Goal: Answer question/provide support: Share knowledge or assist other users

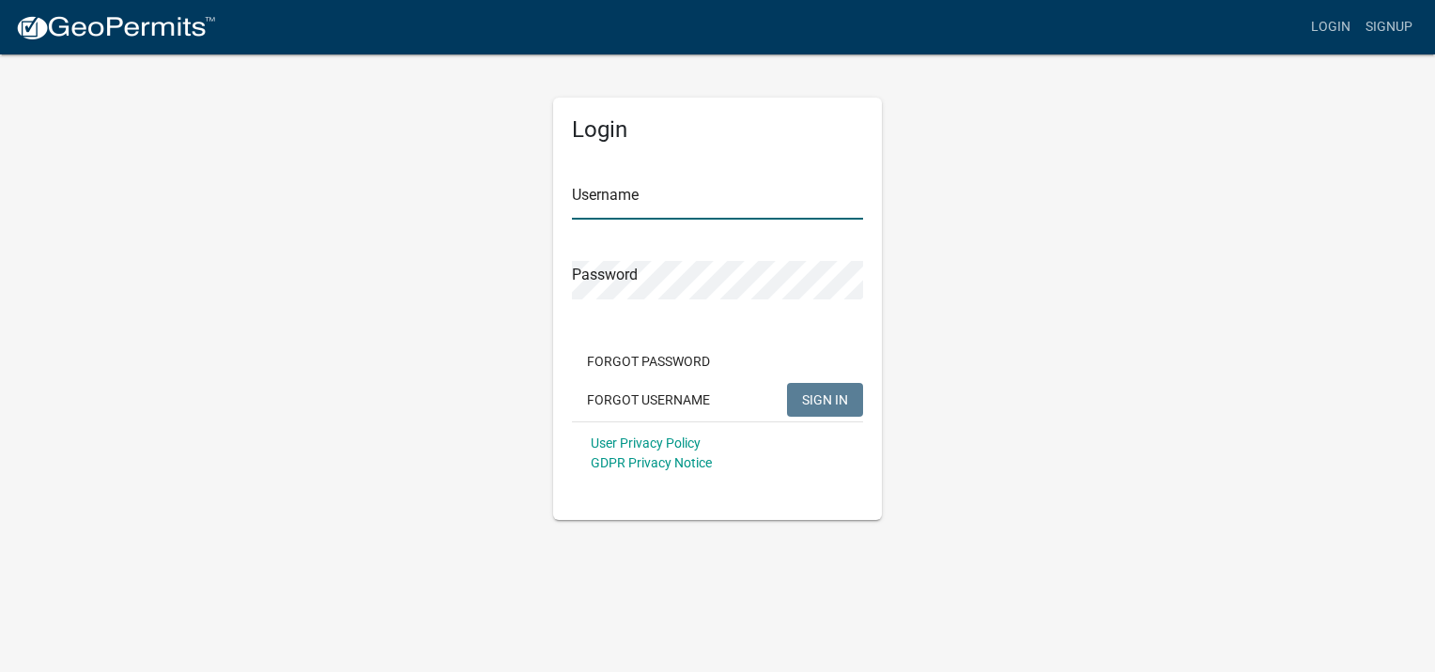
type input "LREID"
click at [826, 395] on span "SIGN IN" at bounding box center [825, 399] width 46 height 15
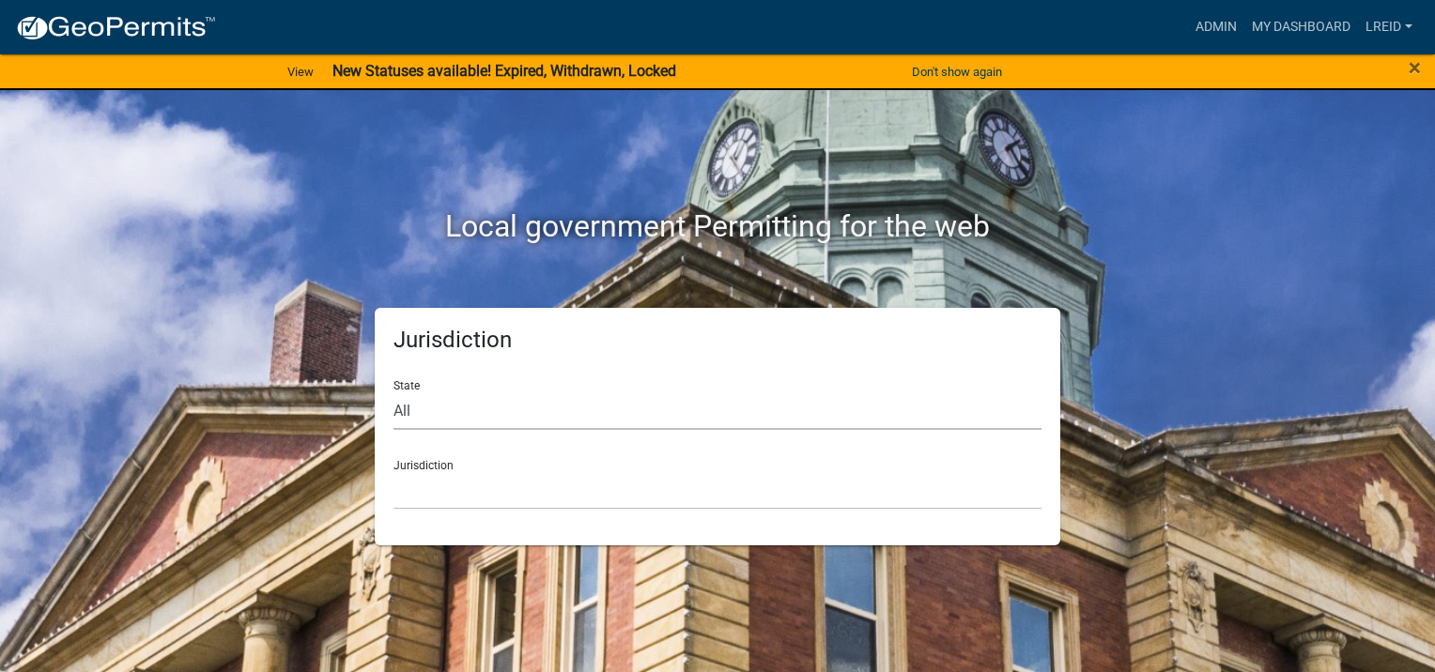
click at [466, 413] on select "All [US_STATE] [US_STATE] [US_STATE] [US_STATE] [US_STATE] [US_STATE] [US_STATE…" at bounding box center [717, 411] width 648 height 38
select select "[US_STATE]"
click at [393, 392] on select "All [US_STATE] [US_STATE] [US_STATE] [US_STATE] [US_STATE] [US_STATE] [US_STATE…" at bounding box center [717, 411] width 648 height 38
click at [435, 487] on select "Cook County, Georgia Crawford County, Georgia Gilmer County, Georgia Haralson C…" at bounding box center [717, 490] width 648 height 38
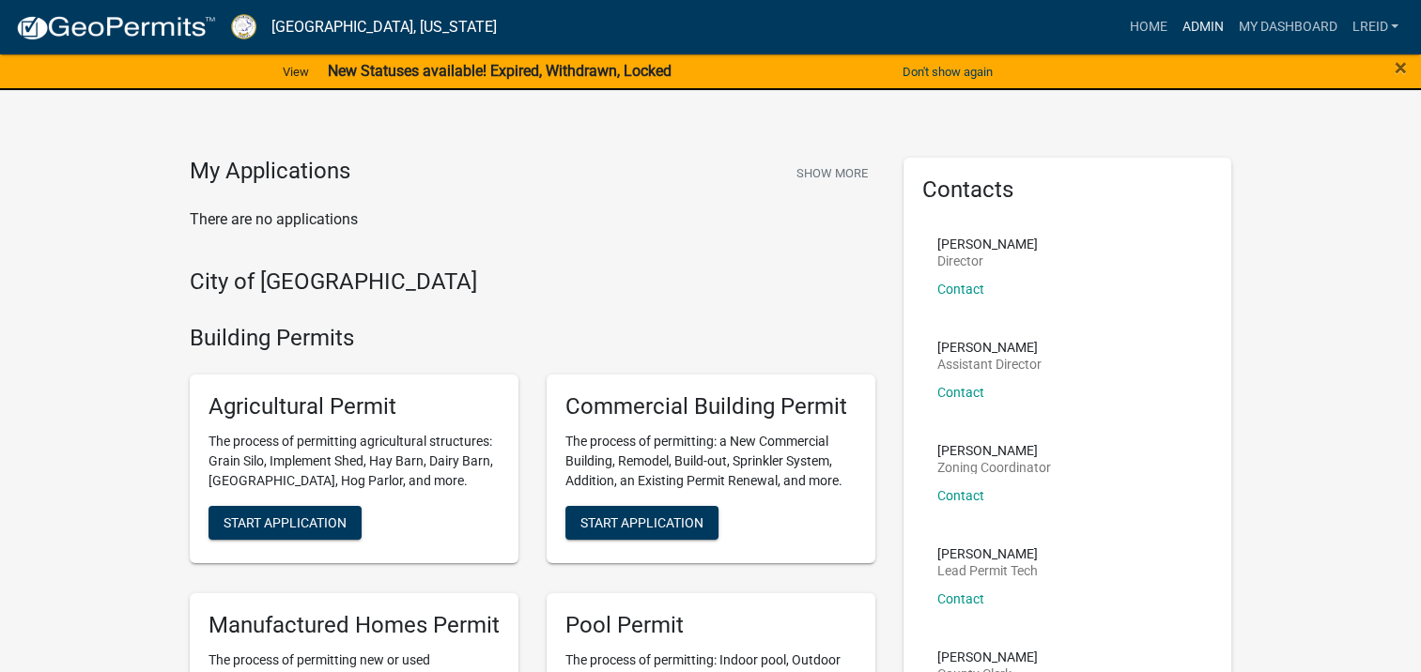
click at [1192, 30] on link "Admin" at bounding box center [1202, 27] width 56 height 36
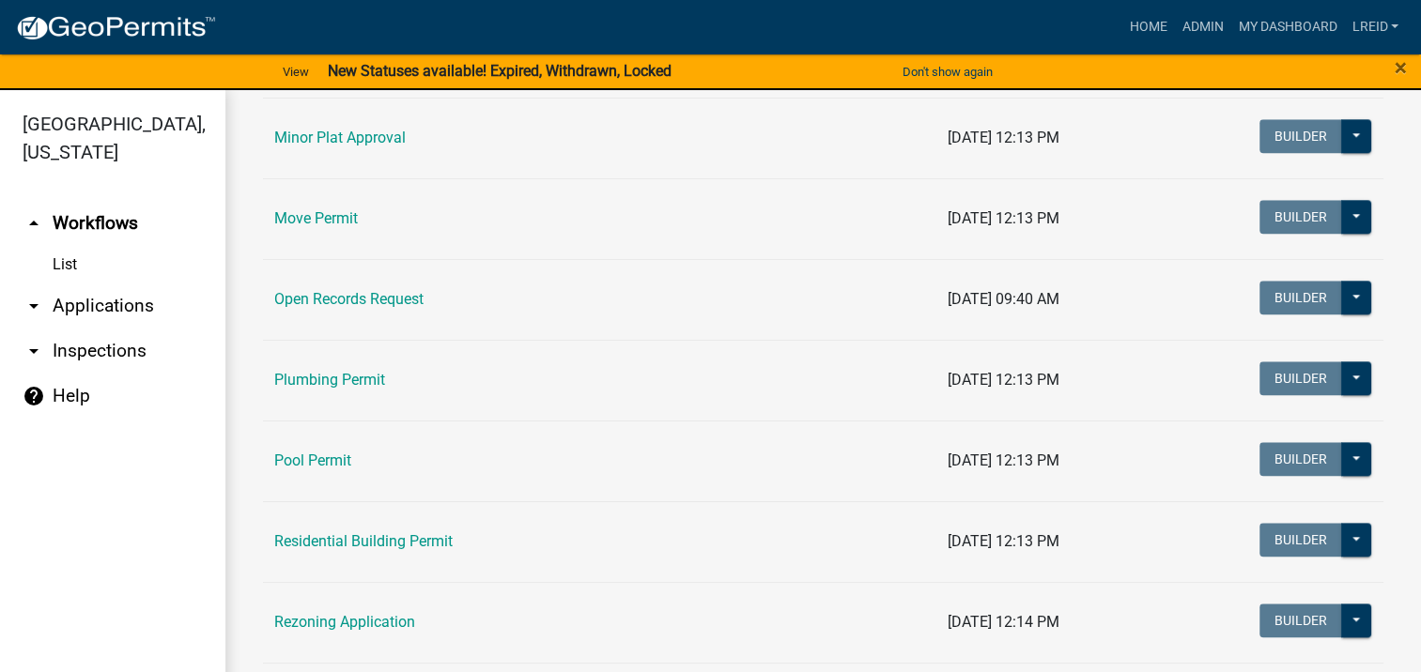
scroll to position [2191, 0]
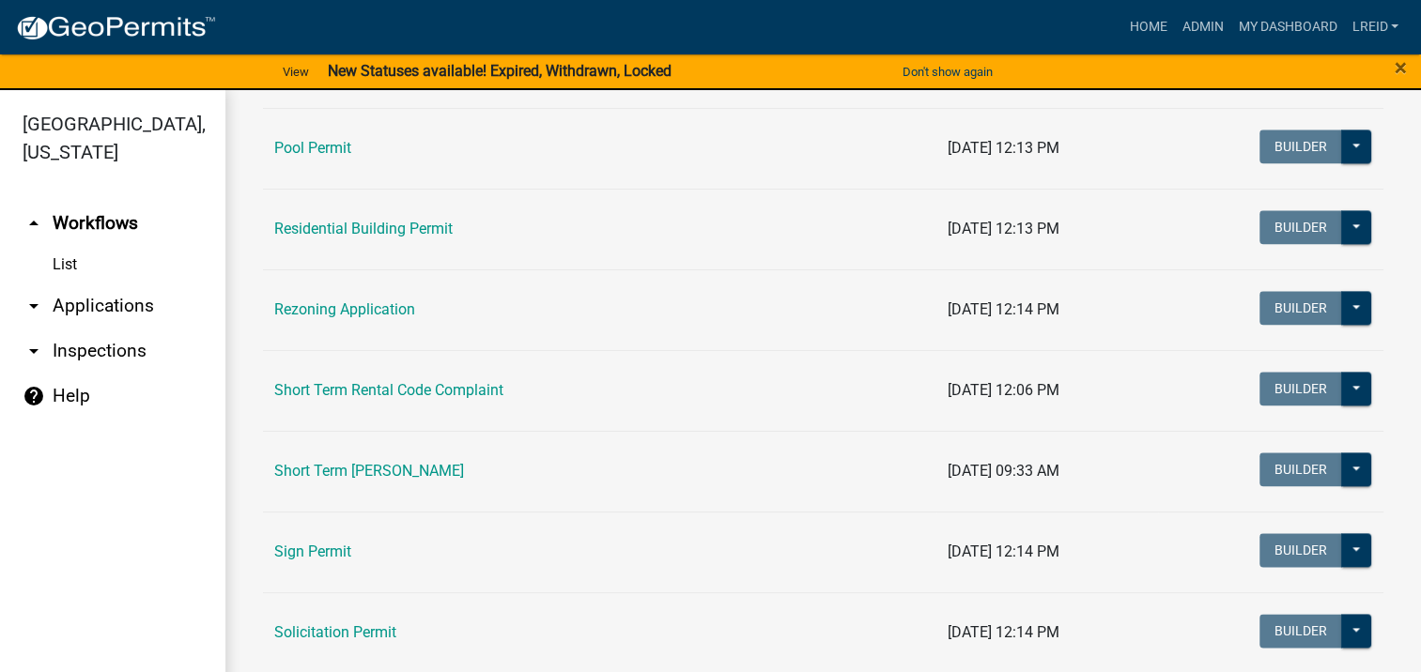
click at [421, 454] on td "Short Term [PERSON_NAME]" at bounding box center [599, 471] width 673 height 81
click at [439, 462] on link "Short Term [PERSON_NAME]" at bounding box center [369, 471] width 190 height 18
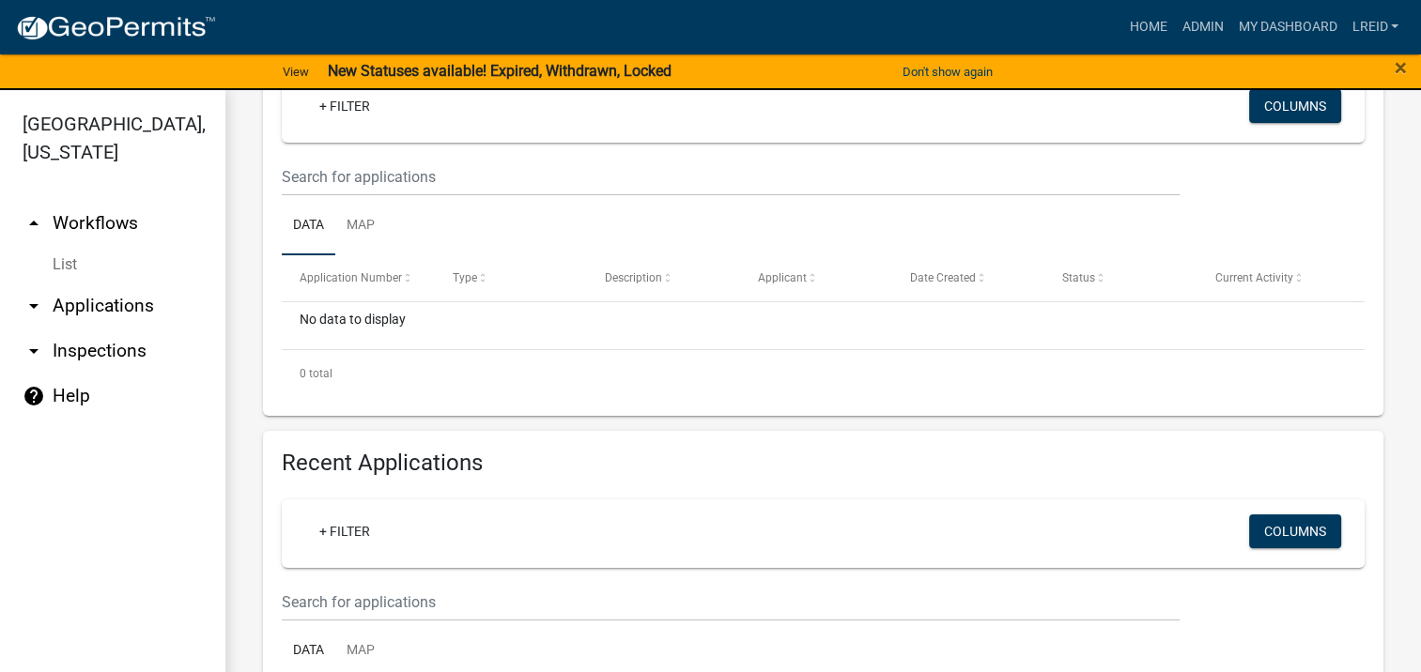
scroll to position [625, 0]
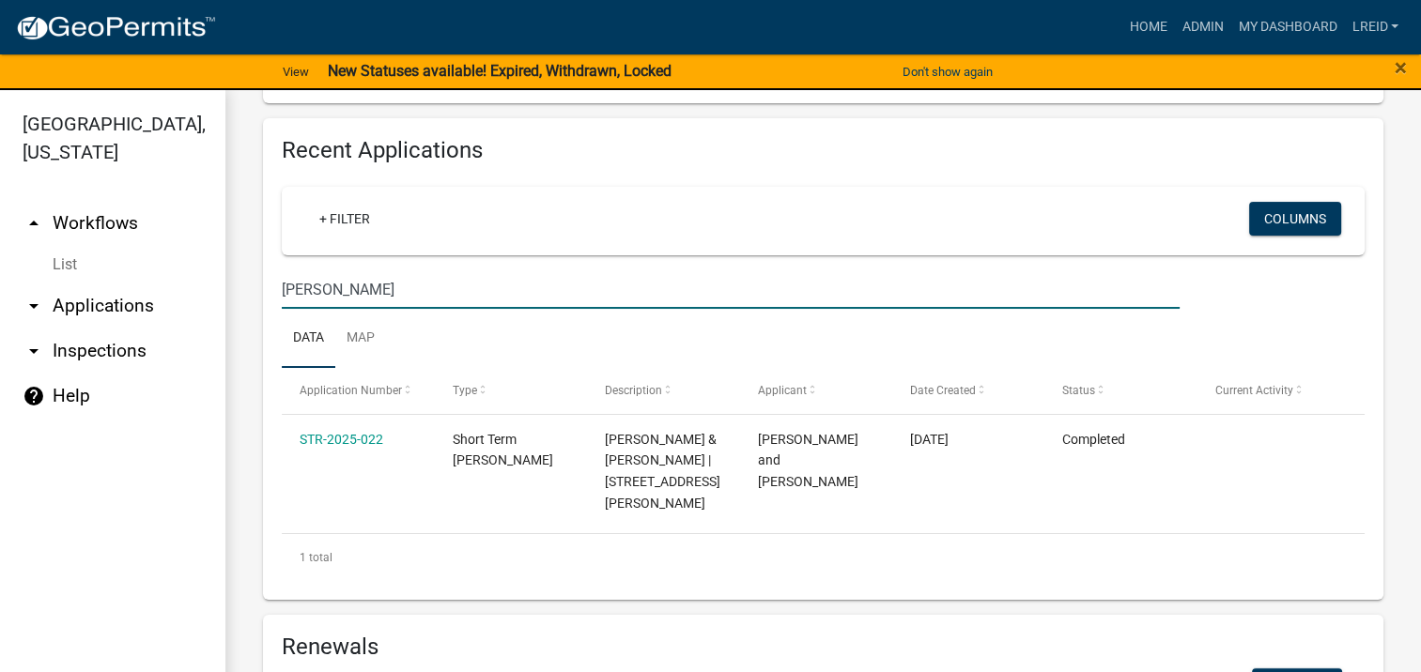
type input "capps lane"
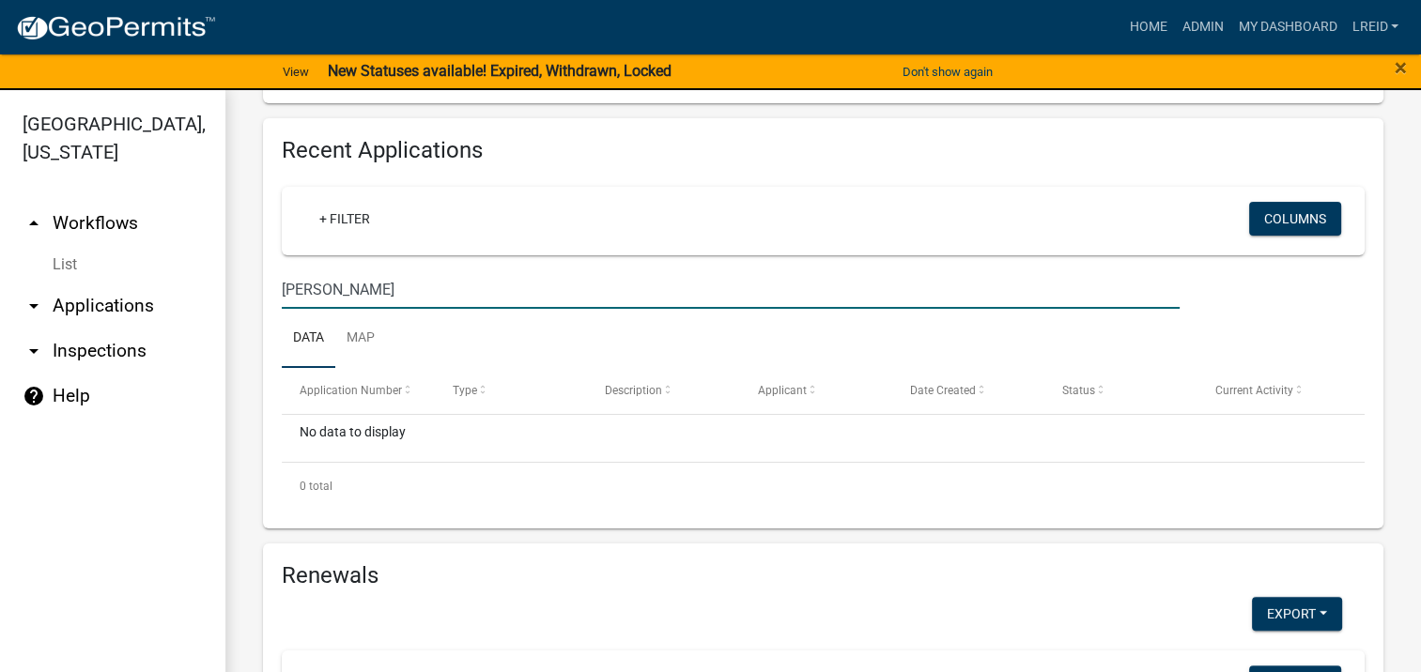
drag, startPoint x: 383, startPoint y: 289, endPoint x: 275, endPoint y: 282, distance: 108.2
click at [275, 282] on div "capps lane" at bounding box center [731, 289] width 926 height 38
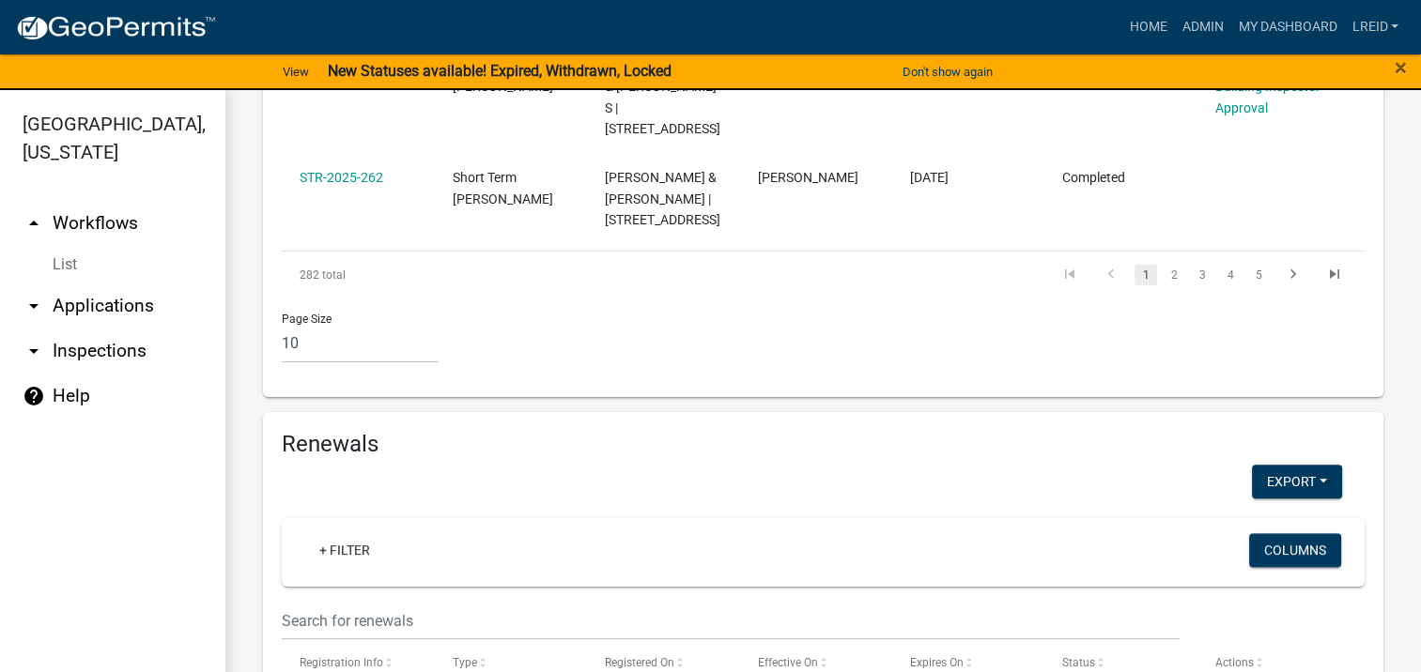
scroll to position [2191, 0]
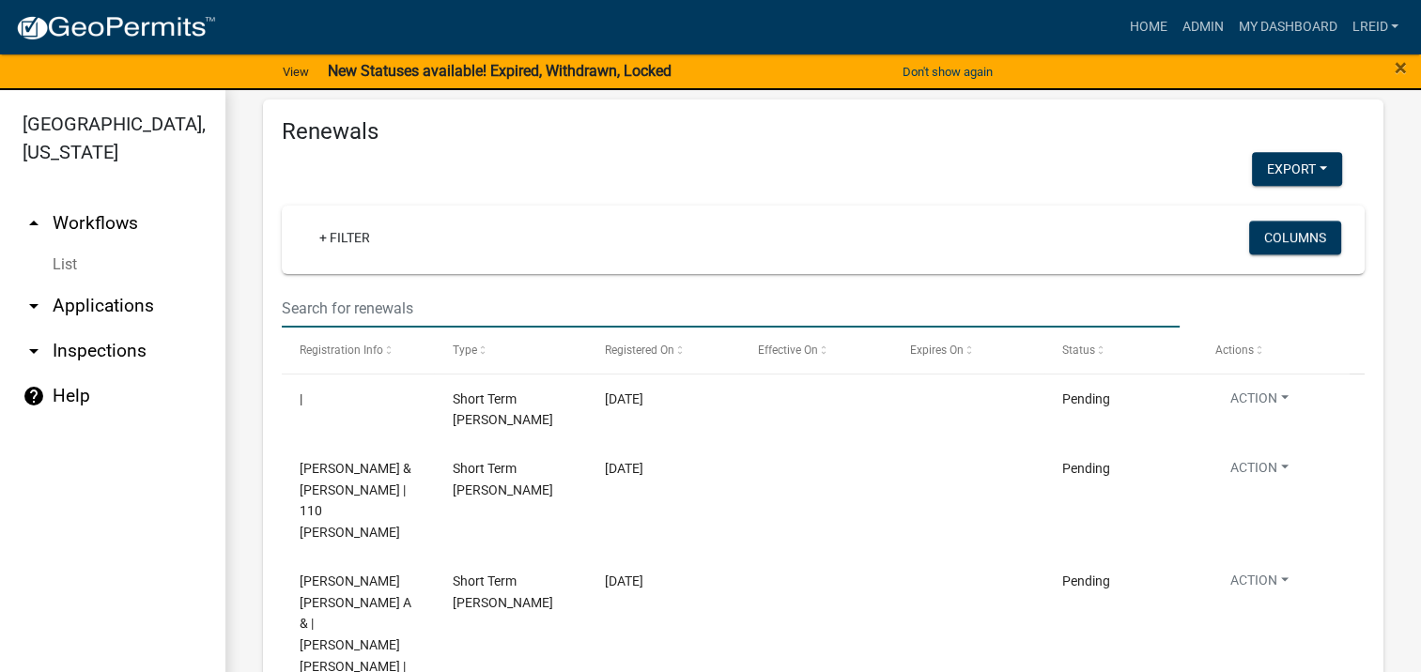
click at [338, 307] on input "text" at bounding box center [731, 308] width 898 height 38
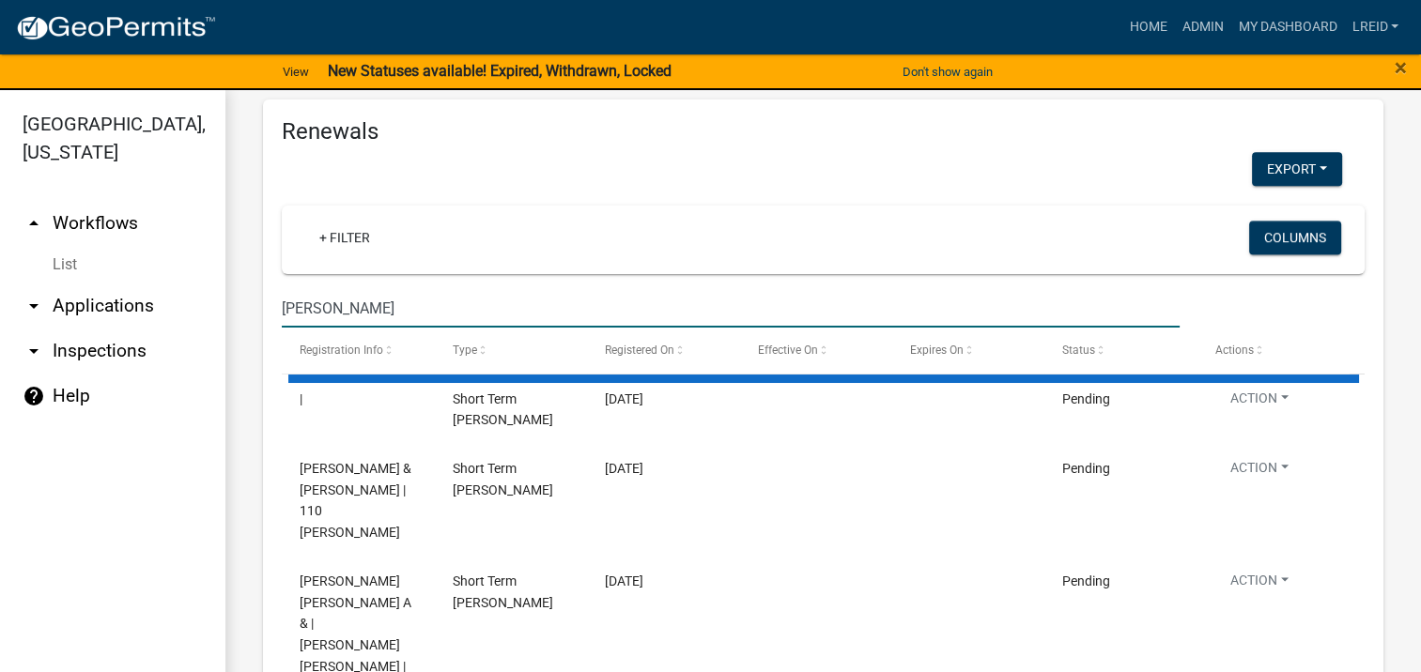
scroll to position [2021, 0]
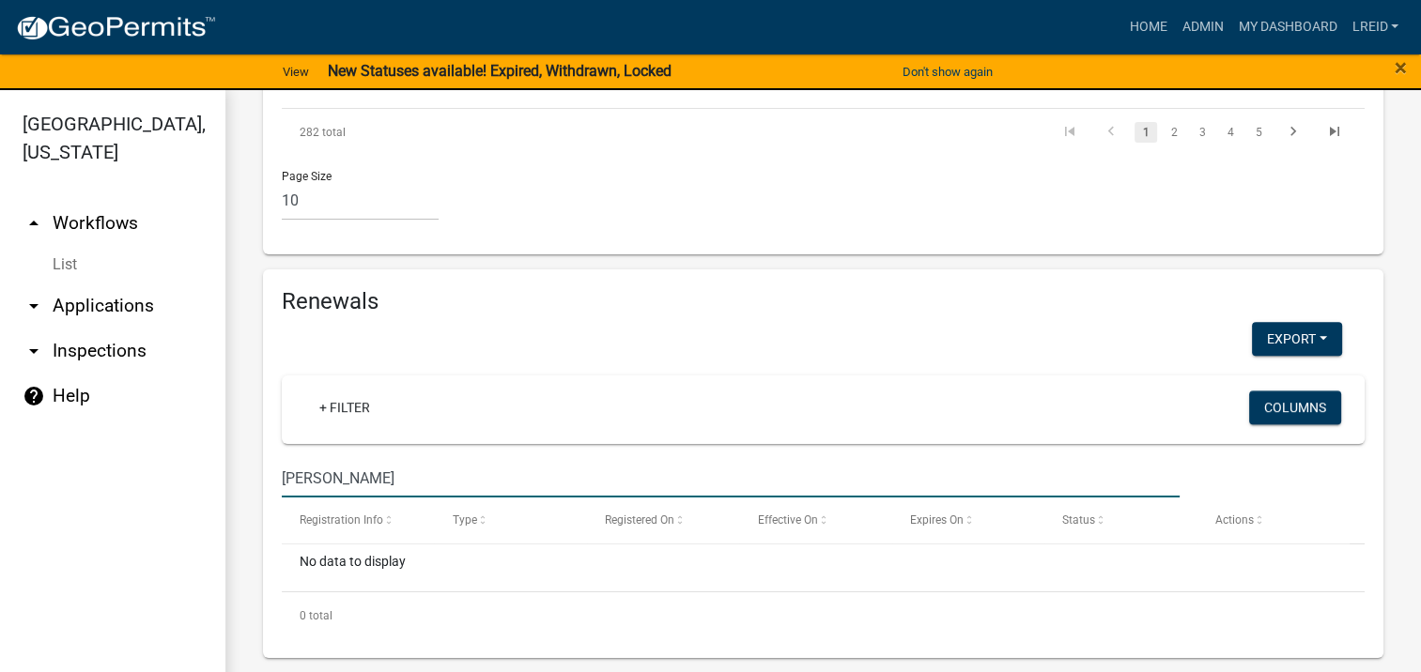
drag, startPoint x: 391, startPoint y: 480, endPoint x: 254, endPoint y: 475, distance: 136.2
click at [254, 475] on div "Renewals Export Excel Format (.xlsx) CSV Format (.csv) + Filter Columns CAPPS L…" at bounding box center [823, 464] width 1148 height 390
type input "104A045023"
drag, startPoint x: 365, startPoint y: 472, endPoint x: 249, endPoint y: 465, distance: 116.7
click at [249, 465] on div "Renewals Export Excel Format (.xlsx) CSV Format (.csv) + Filter Columns 104A045…" at bounding box center [823, 464] width 1148 height 390
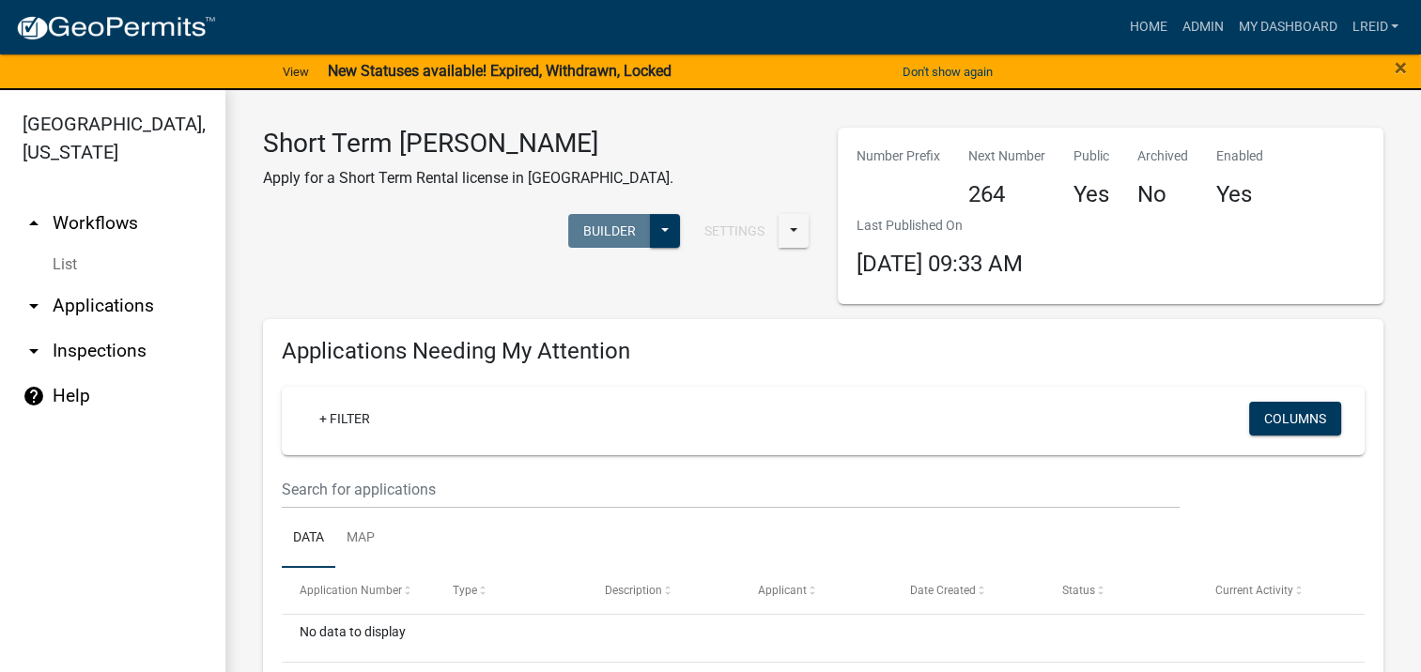
scroll to position [313, 0]
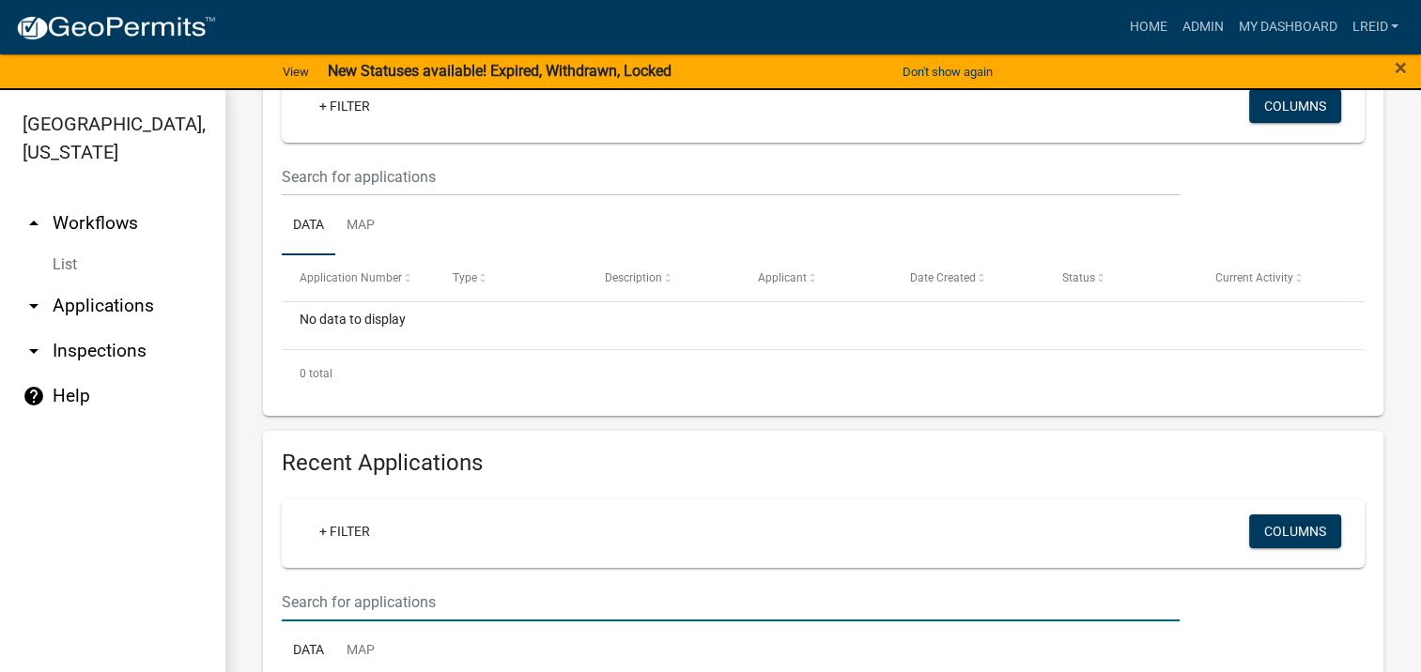
click at [413, 593] on input "text" at bounding box center [731, 602] width 898 height 38
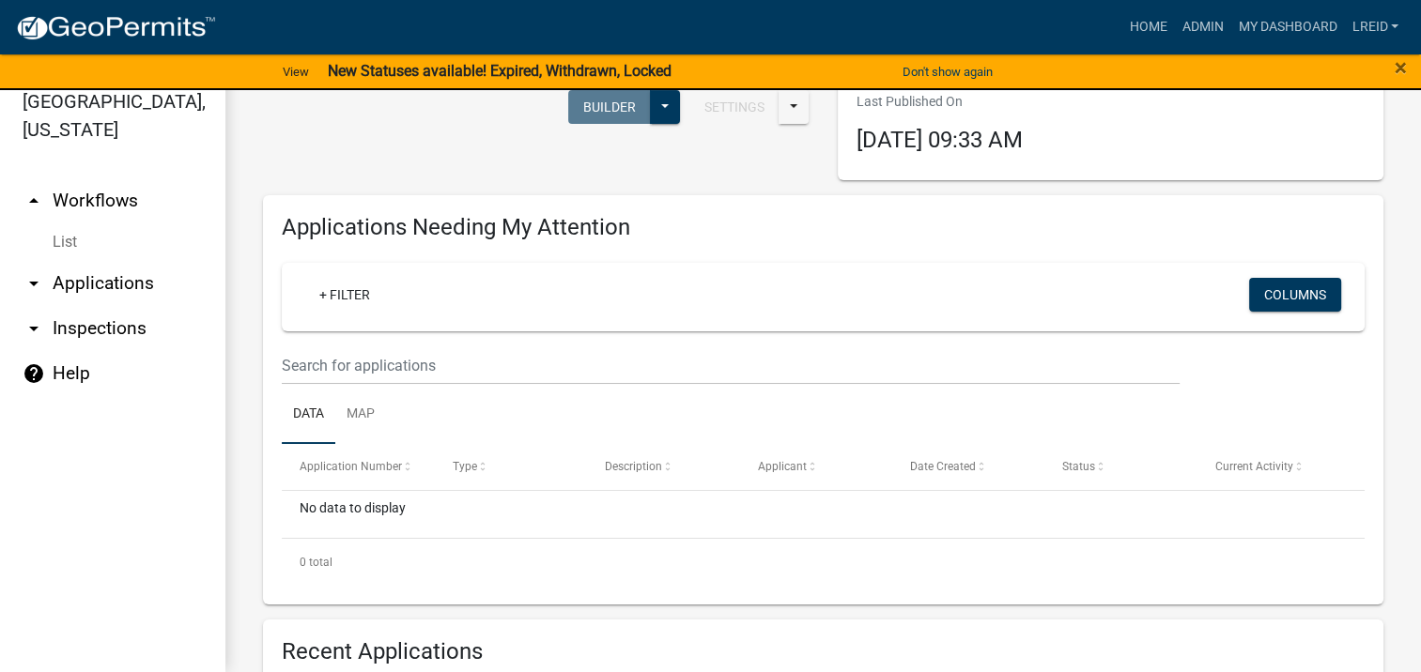
scroll to position [414, 0]
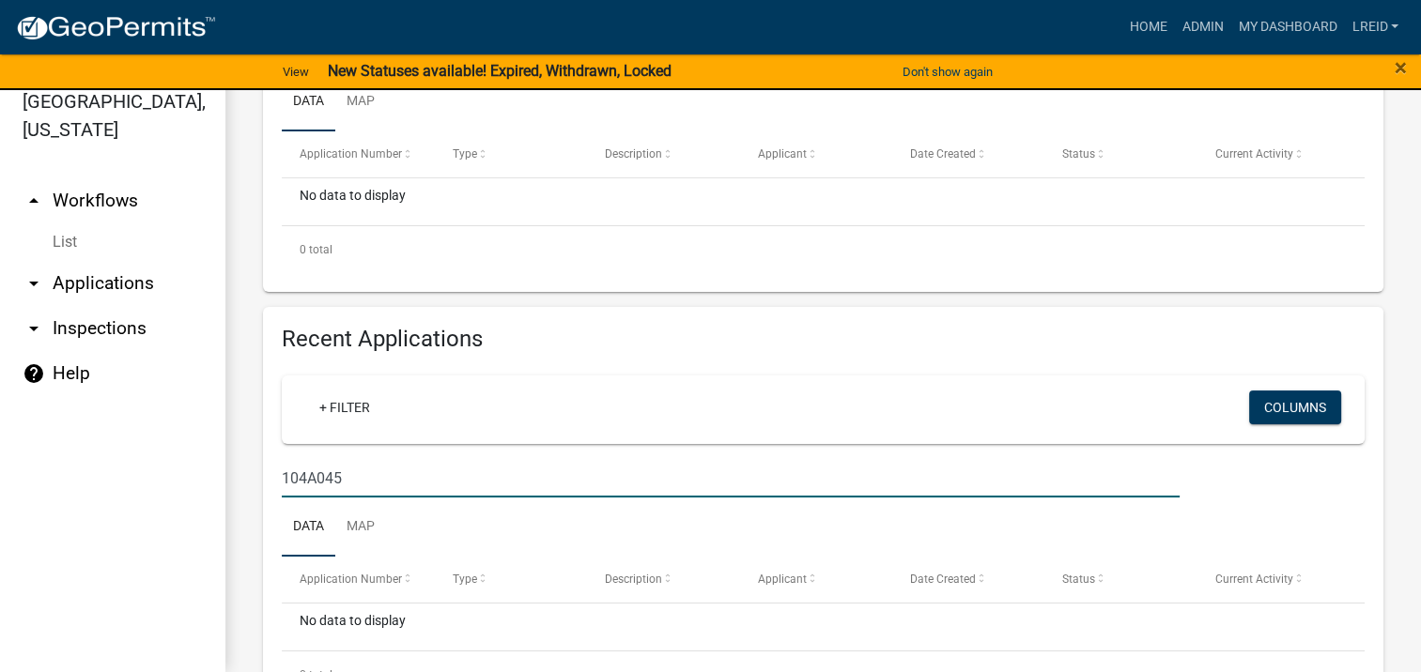
drag, startPoint x: 353, startPoint y: 482, endPoint x: 265, endPoint y: 477, distance: 88.4
click at [265, 477] on div "Recent Applications + Filter Columns 104A045 Data Map Application Number Type D…" at bounding box center [823, 512] width 1120 height 410
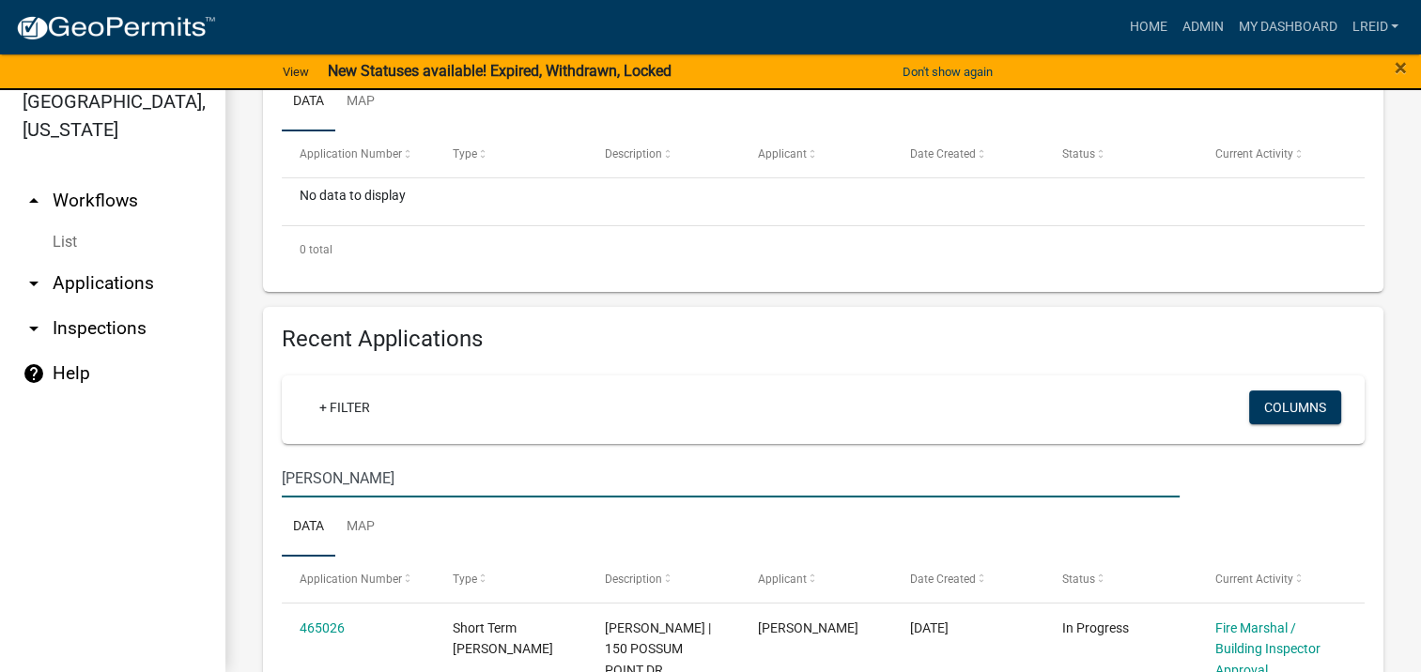
type input "WARDLAW"
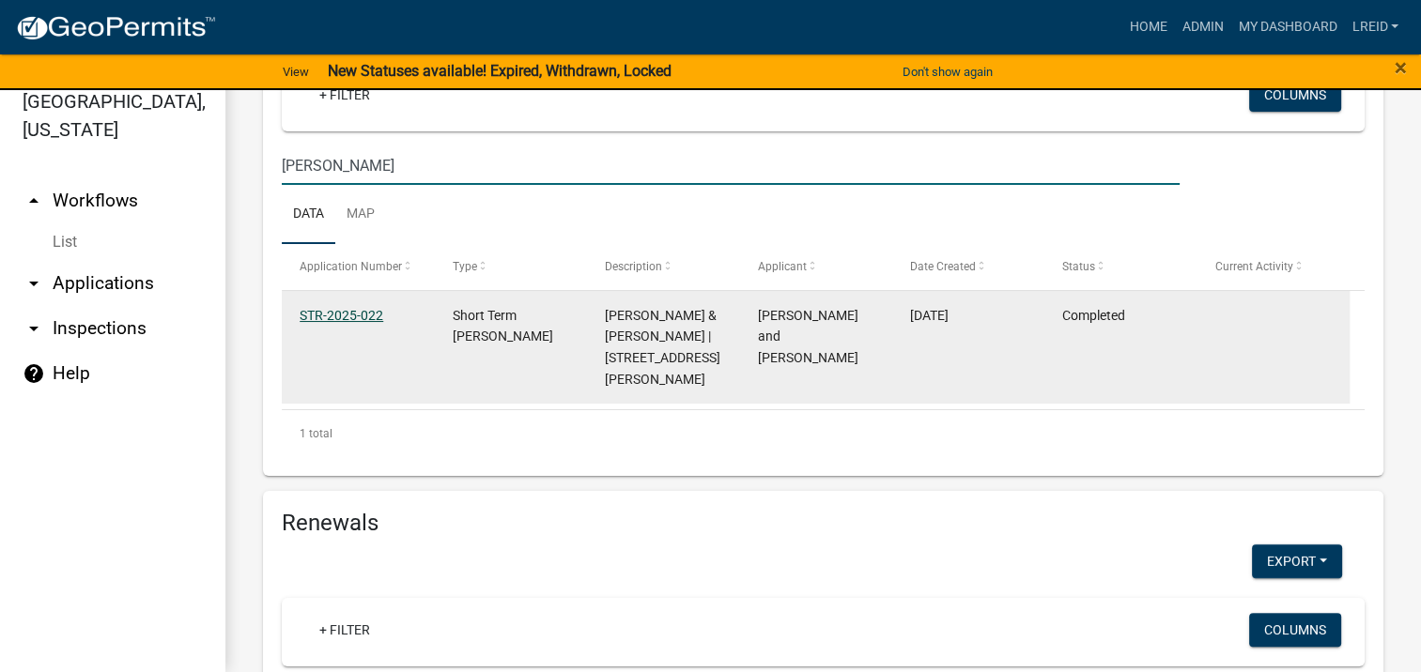
click at [331, 315] on link "STR-2025-022" at bounding box center [342, 315] width 84 height 15
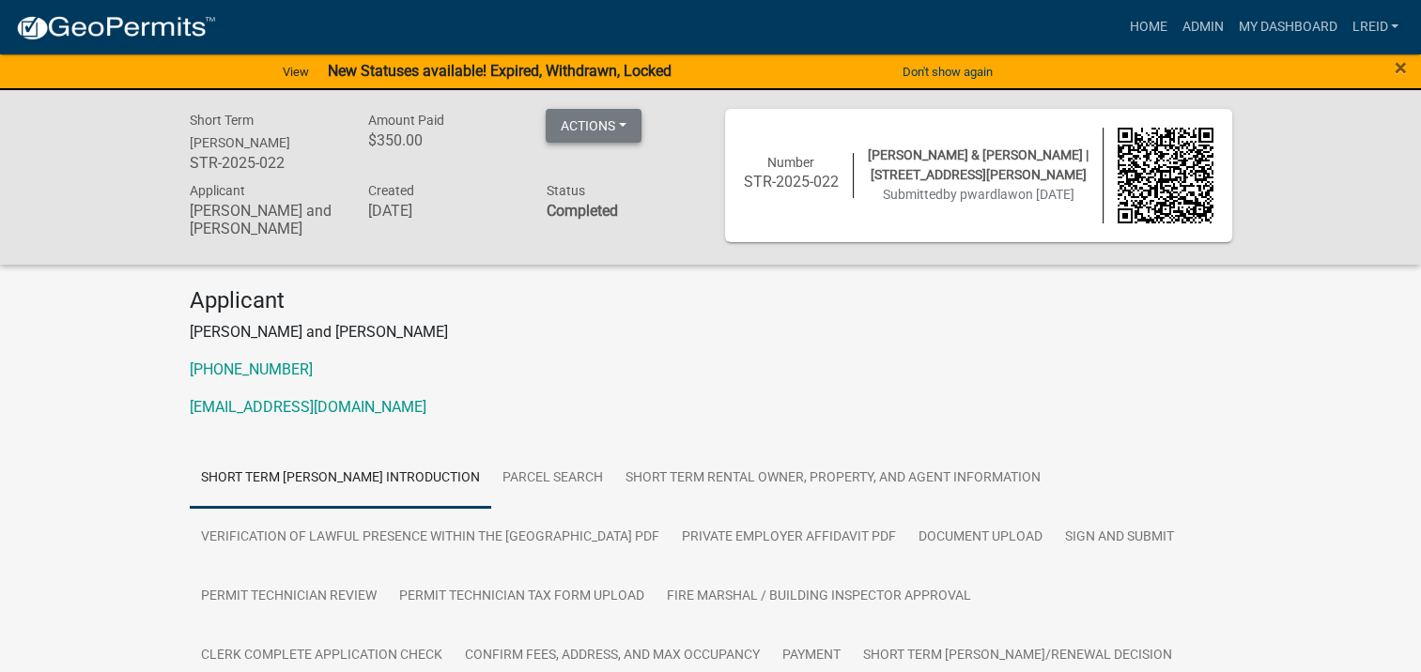
click at [627, 124] on button "Actions" at bounding box center [594, 126] width 96 height 34
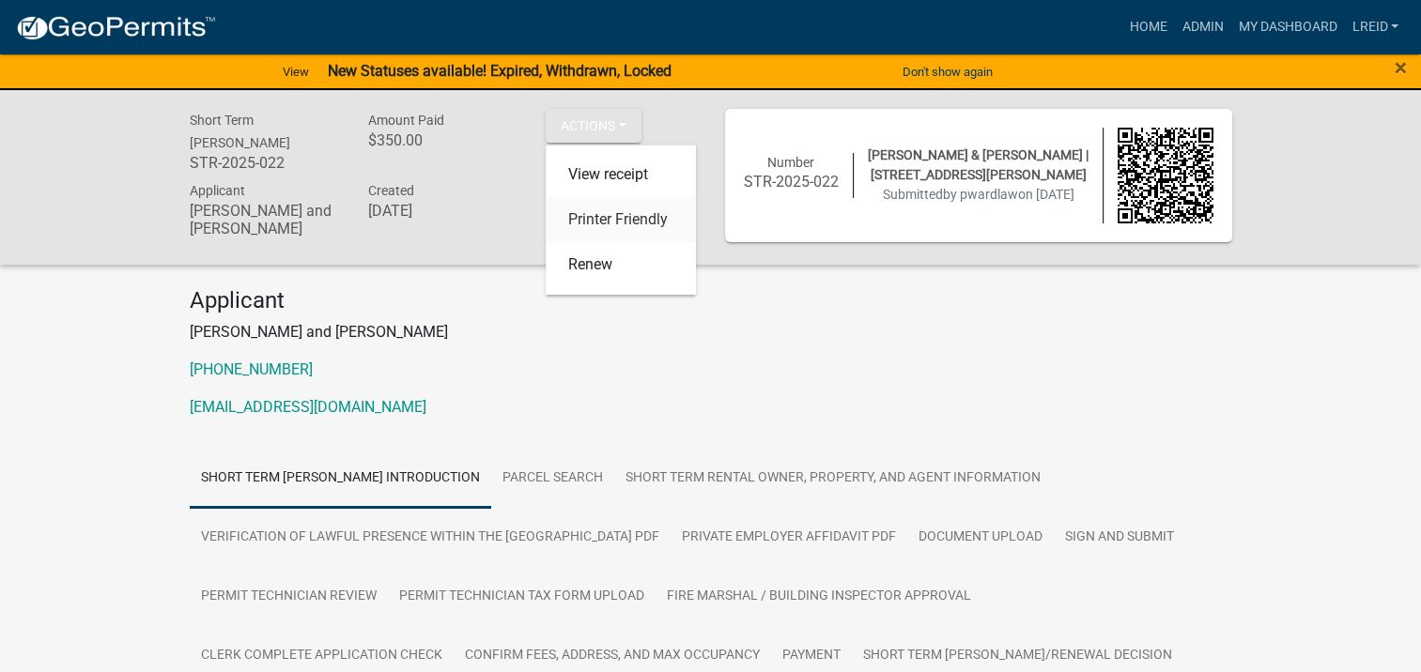
click at [607, 222] on link "Printer Friendly" at bounding box center [621, 219] width 150 height 45
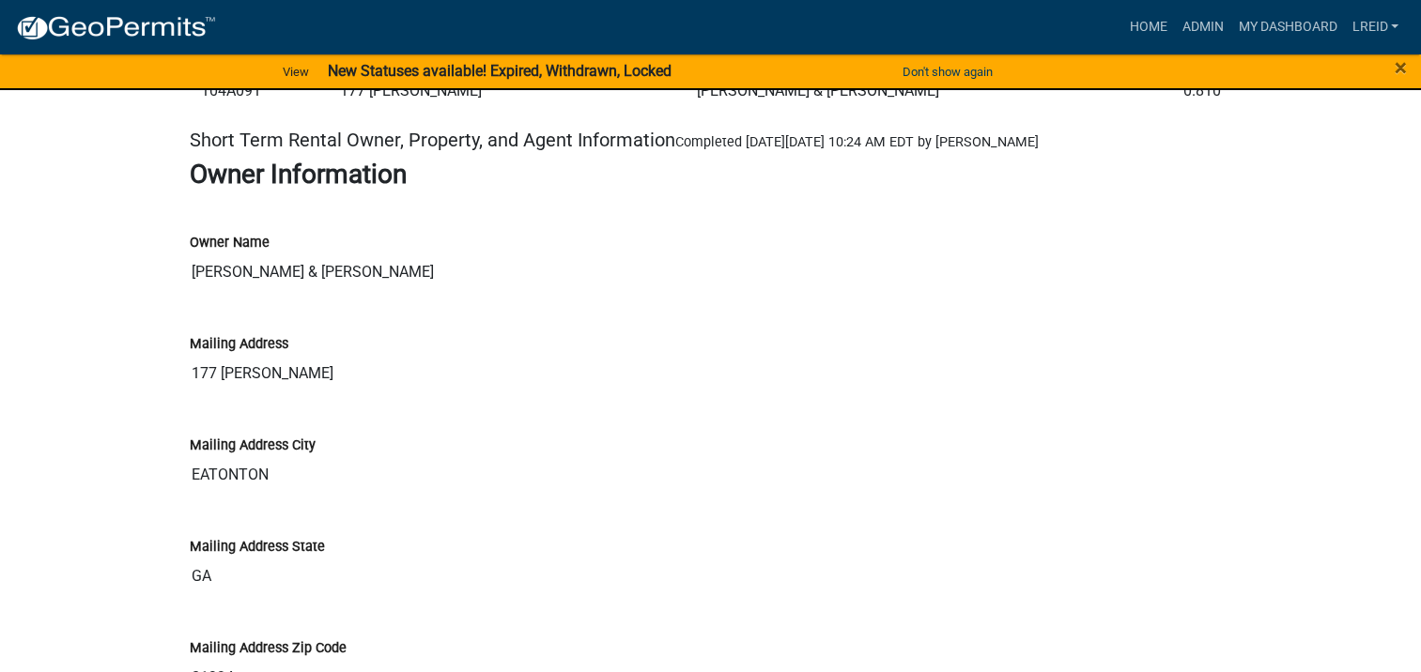
scroll to position [4381, 0]
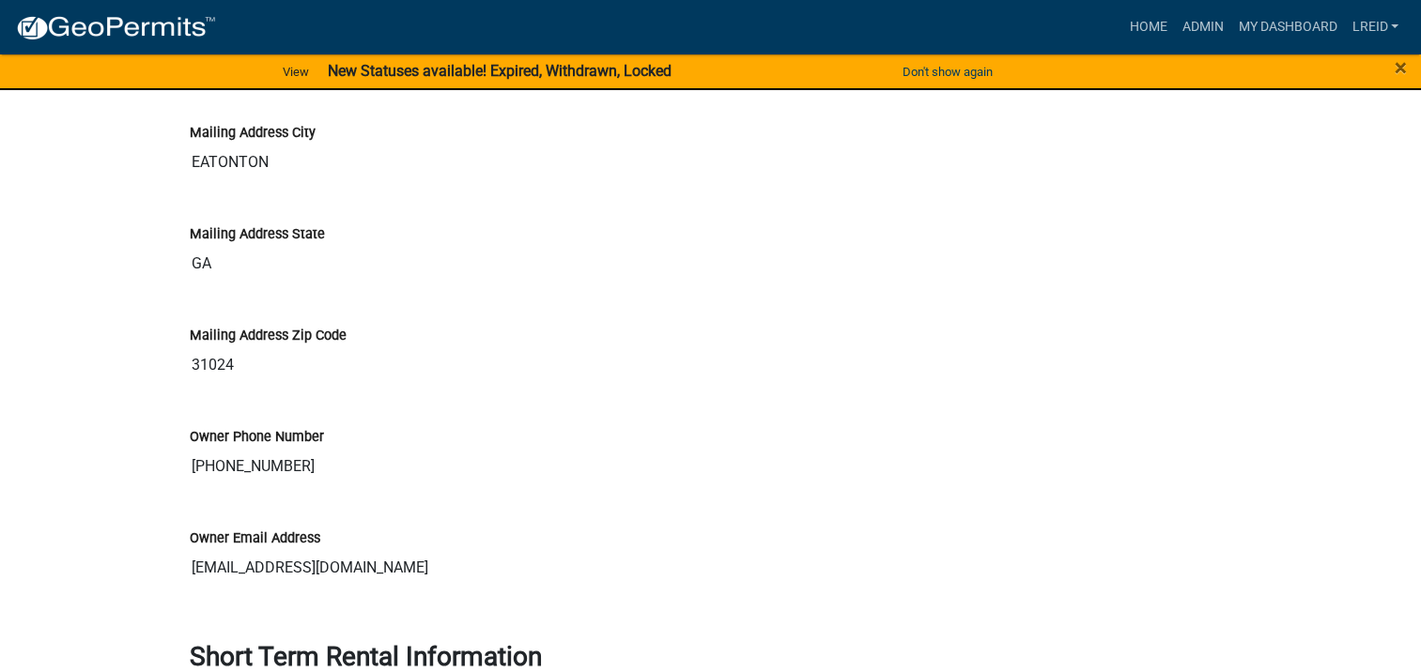
drag, startPoint x: 370, startPoint y: 568, endPoint x: 185, endPoint y: 563, distance: 185.0
click at [185, 563] on div "Owner Email Address [EMAIL_ADDRESS][DOMAIN_NAME]" at bounding box center [711, 550] width 1070 height 101
drag, startPoint x: 185, startPoint y: 563, endPoint x: 210, endPoint y: 573, distance: 27.0
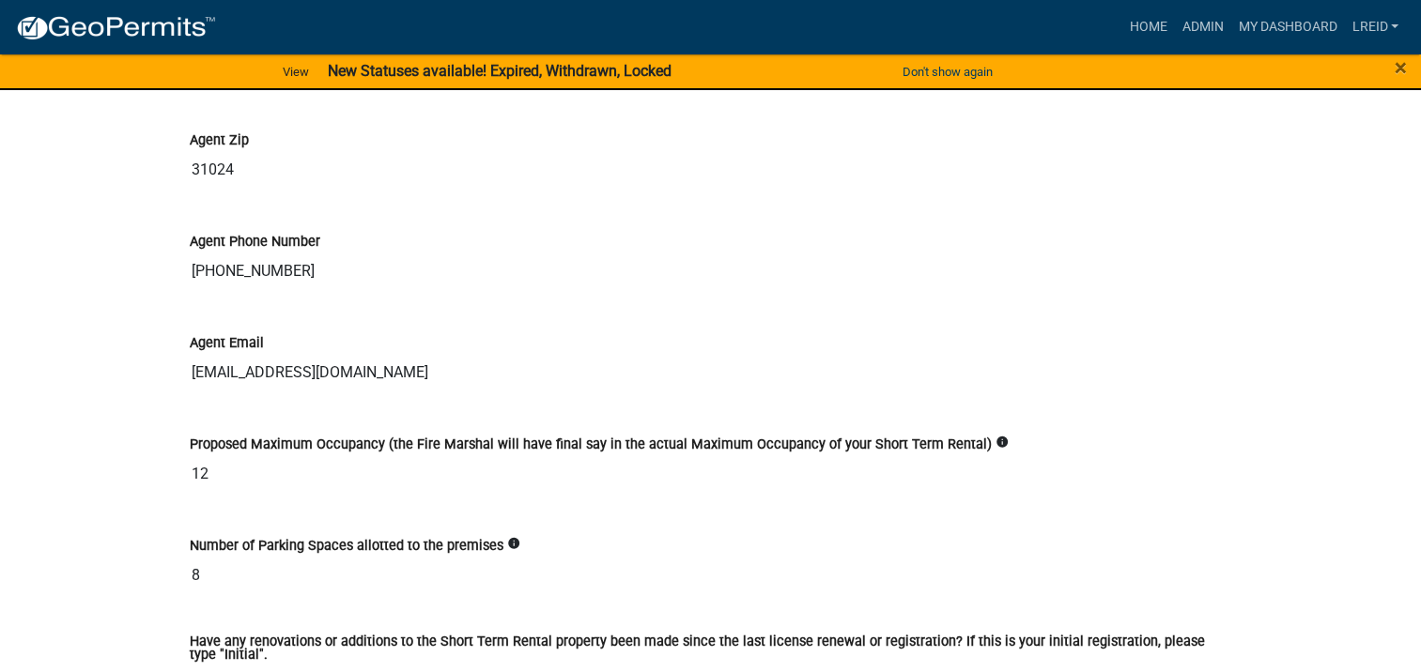
scroll to position [7198, 0]
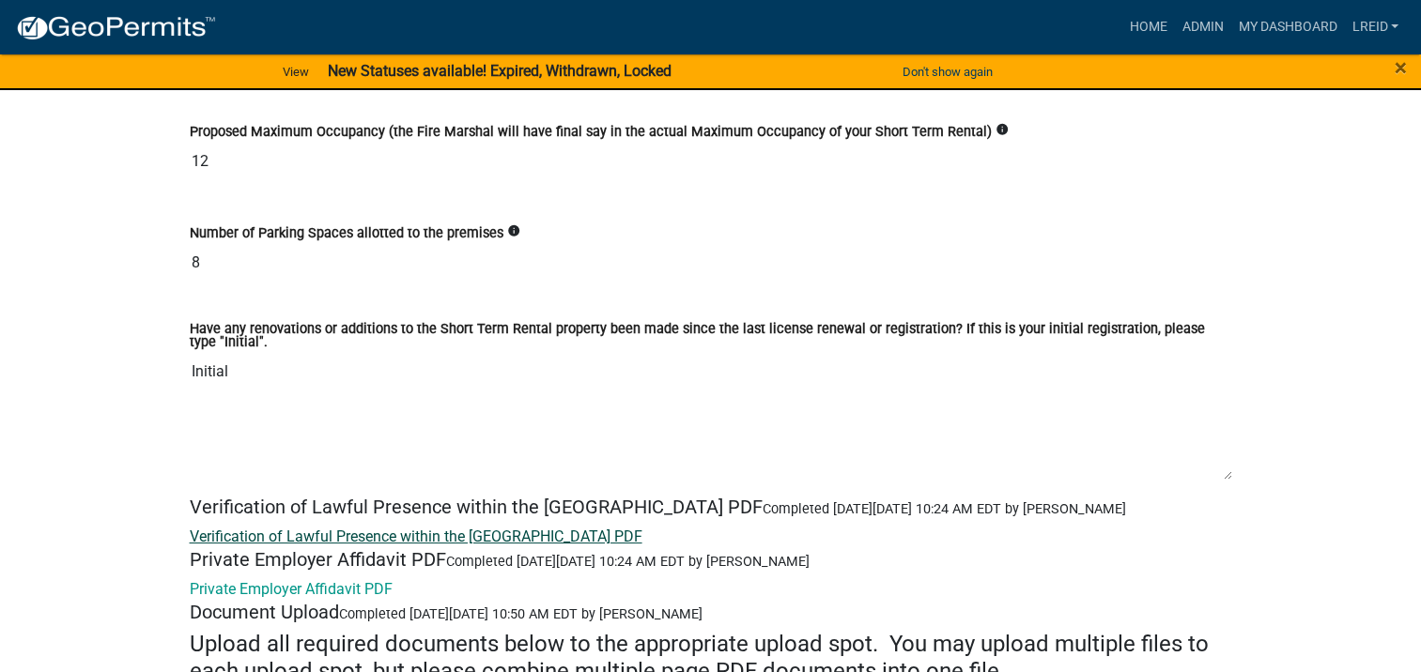
click at [364, 530] on link "Verification of Lawful Presence within the [GEOGRAPHIC_DATA] PDF" at bounding box center [416, 537] width 453 height 18
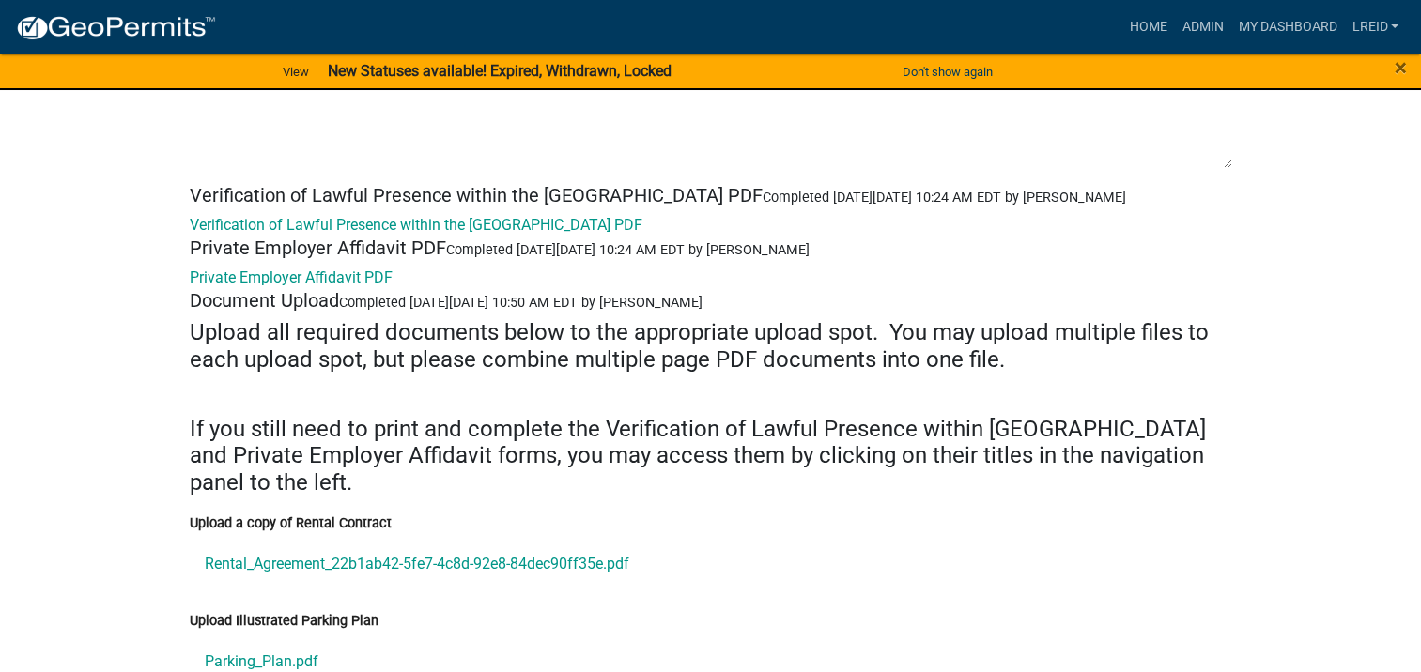
scroll to position [7511, 0]
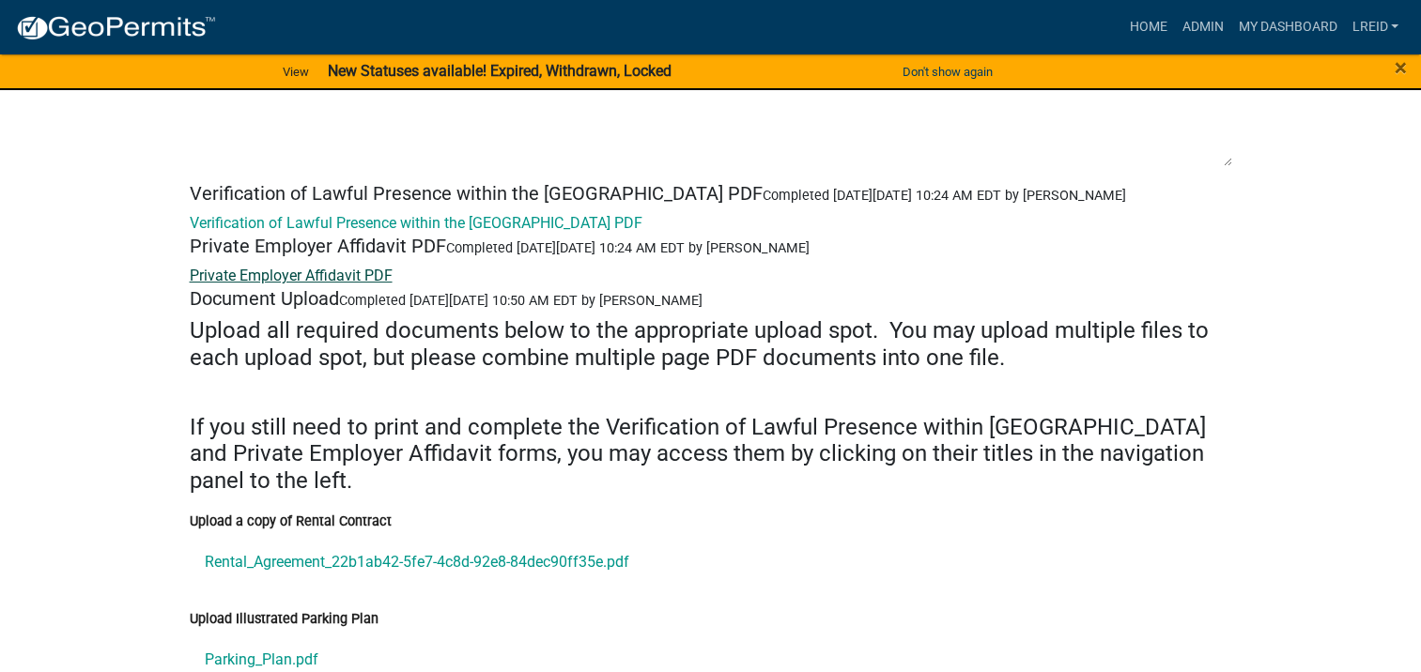
click at [244, 267] on link "Private Employer Affidavit PDF" at bounding box center [291, 276] width 203 height 18
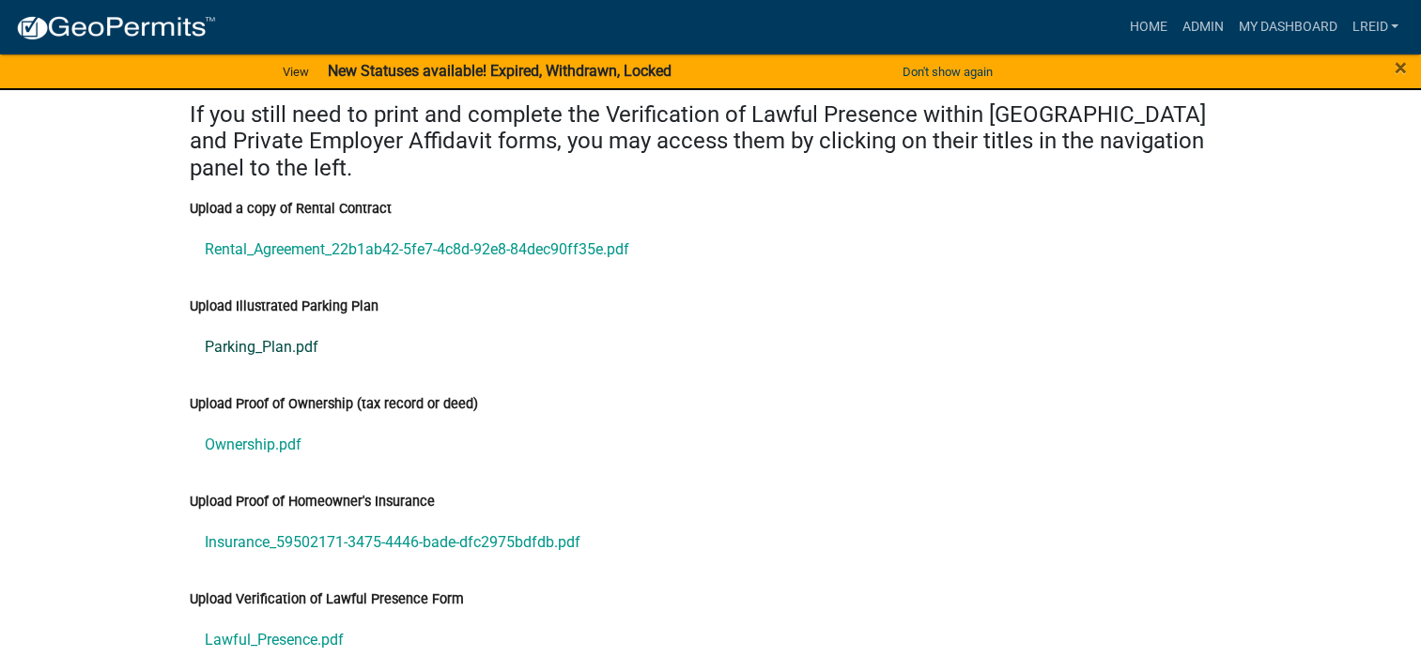
click at [232, 333] on link "Parking_Plan.pdf" at bounding box center [711, 347] width 1042 height 45
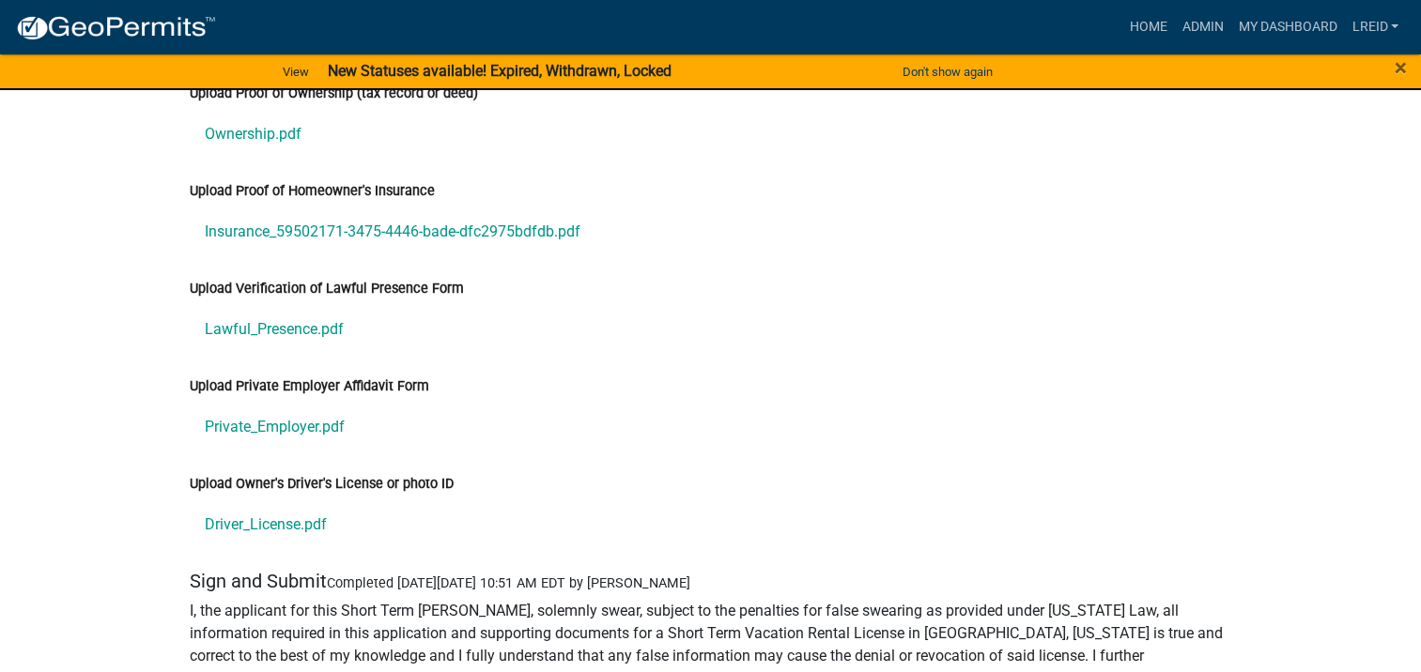
scroll to position [8137, 0]
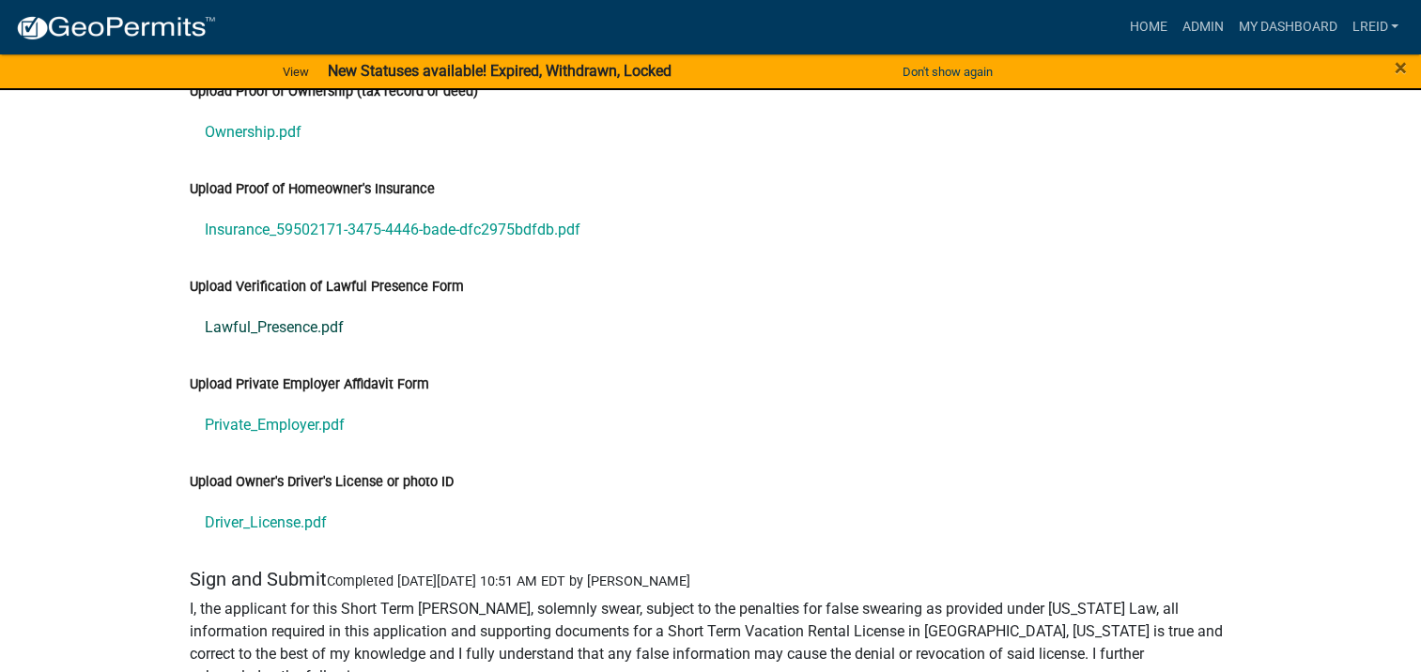
click at [278, 315] on link "Lawful_Presence.pdf" at bounding box center [711, 327] width 1042 height 45
click at [312, 413] on link "Private_Employer.pdf" at bounding box center [711, 425] width 1042 height 45
click at [282, 513] on link "Driver_License.pdf" at bounding box center [711, 522] width 1042 height 45
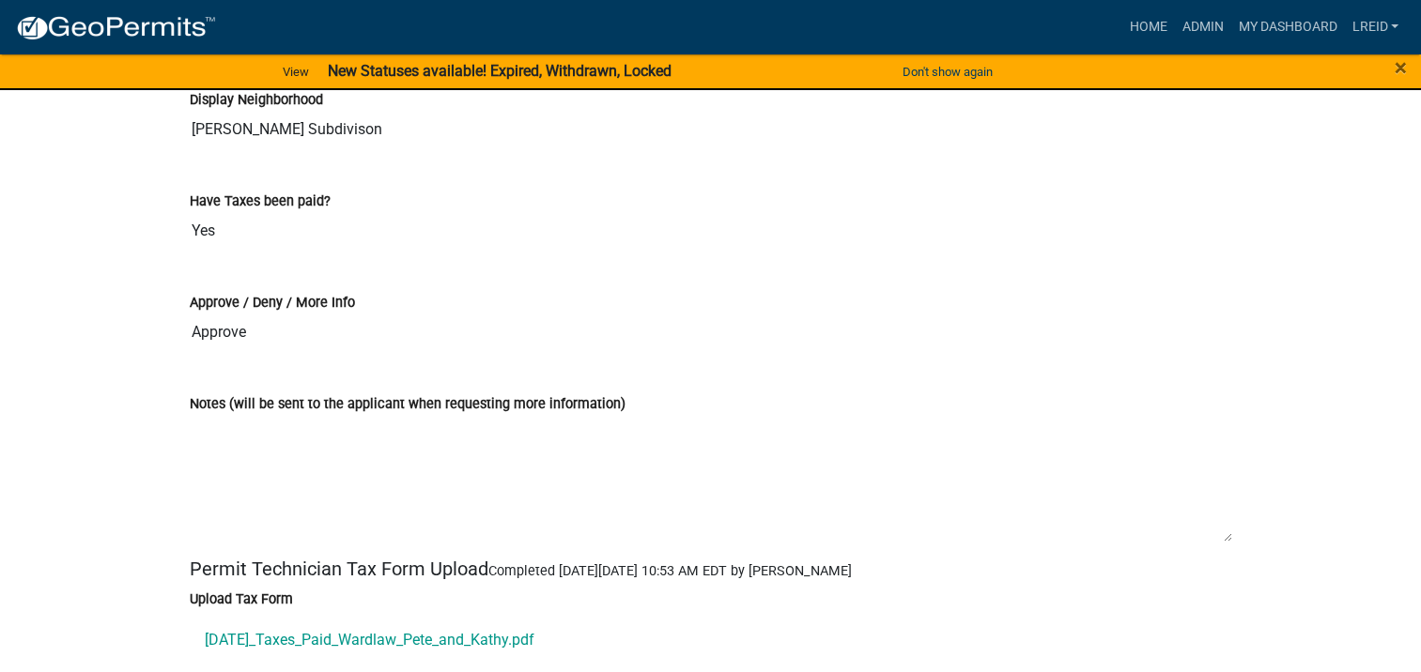
scroll to position [11580, 0]
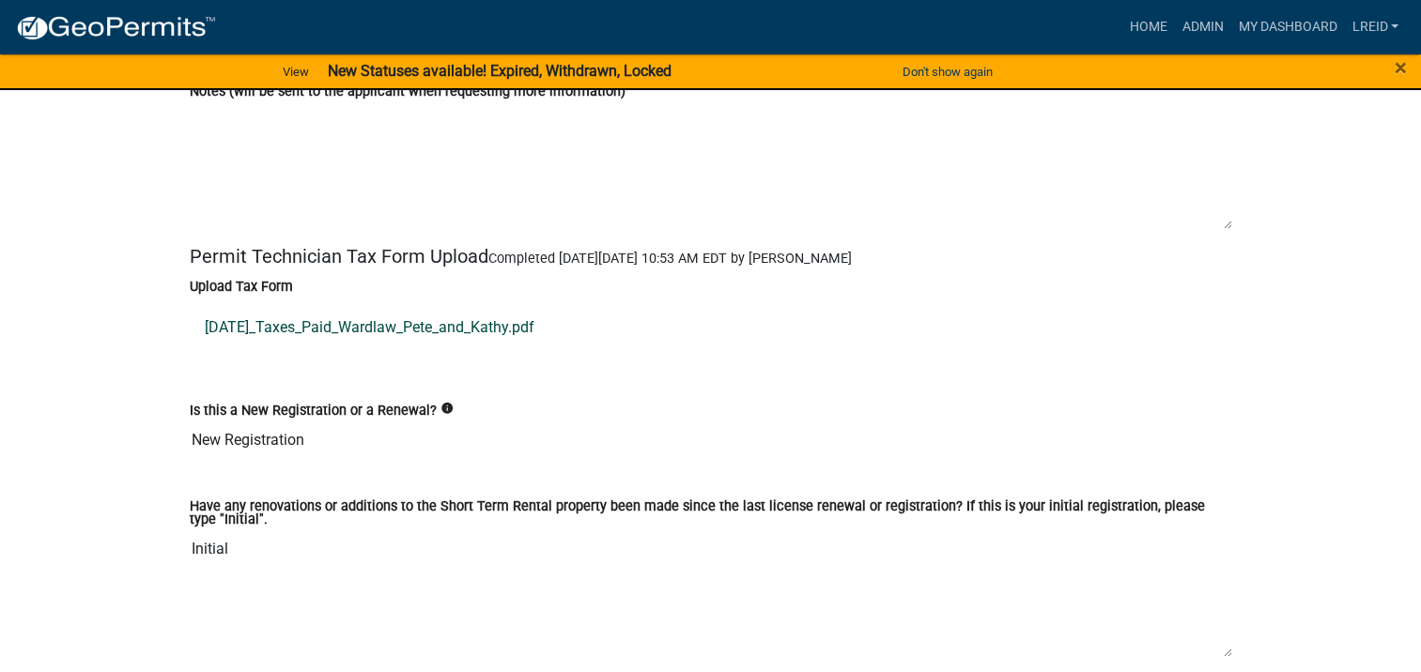
click at [417, 337] on link "[DATE]_Taxes_Paid_Wardlaw_Pete_and_Kathy.pdf" at bounding box center [711, 327] width 1042 height 45
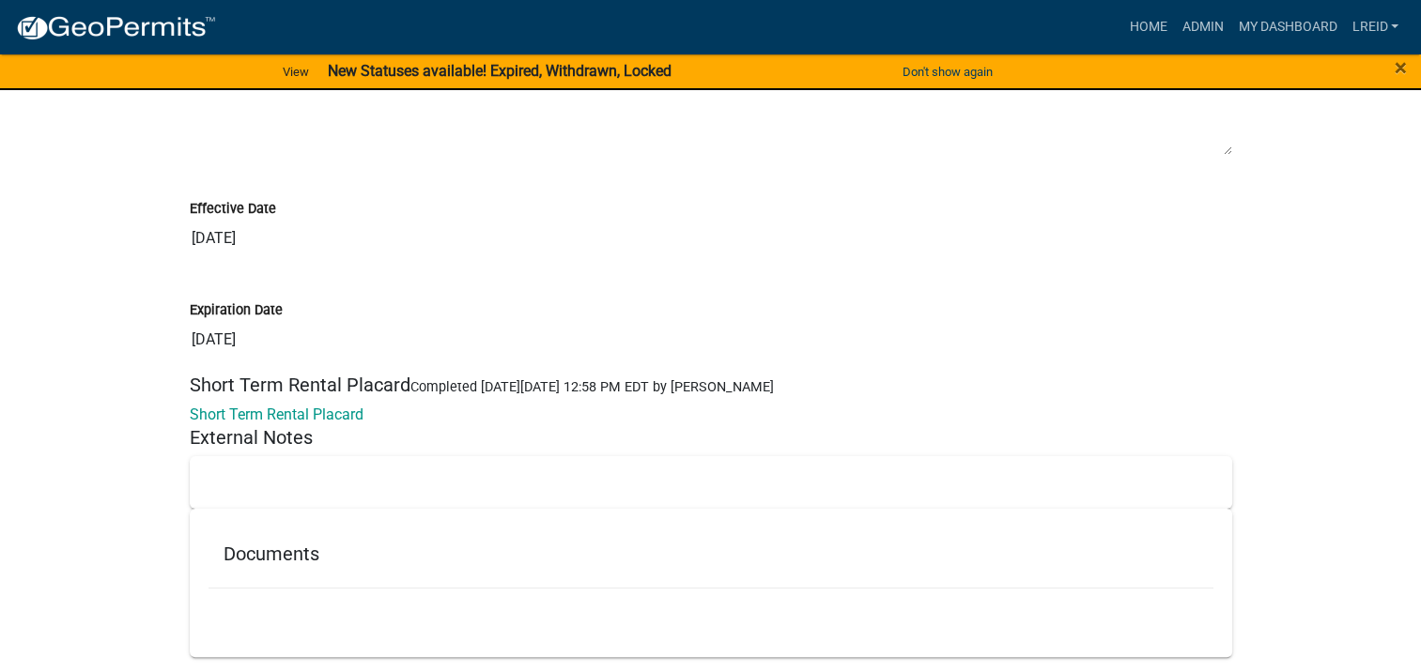
scroll to position [14603, 0]
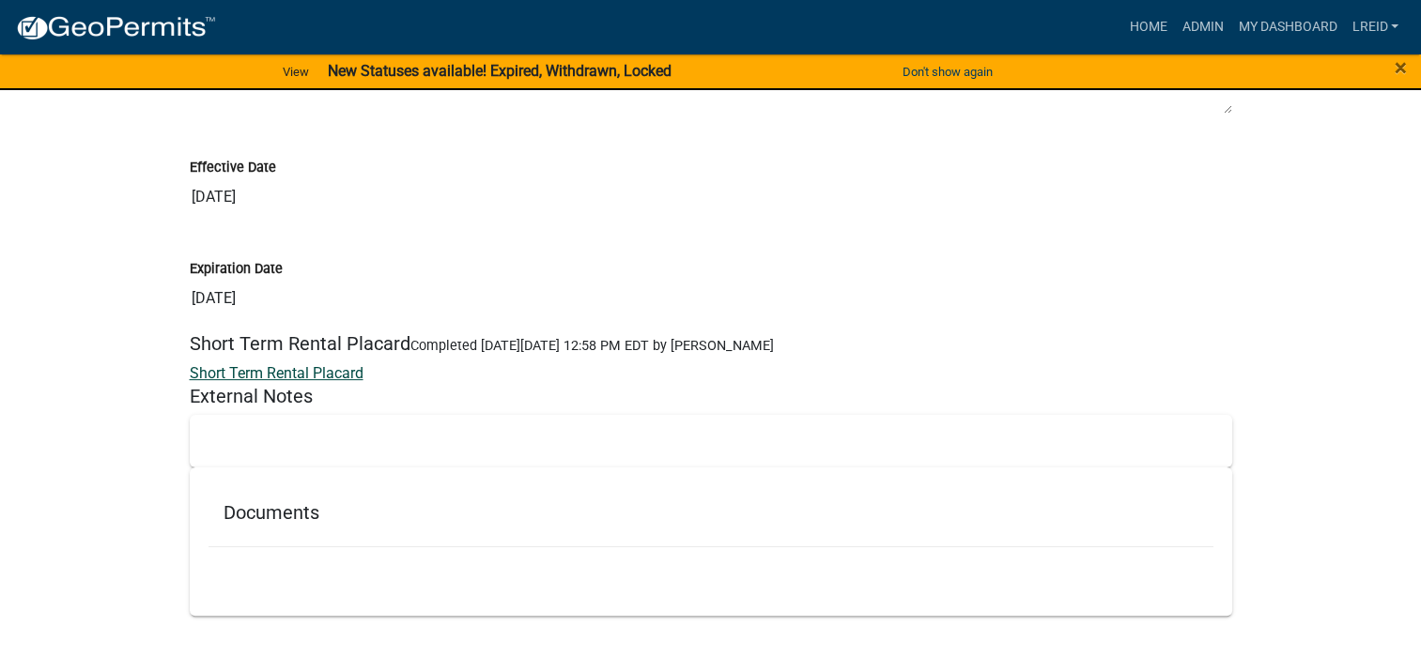
click at [278, 377] on link "Short Term Rental Placard" at bounding box center [277, 373] width 174 height 18
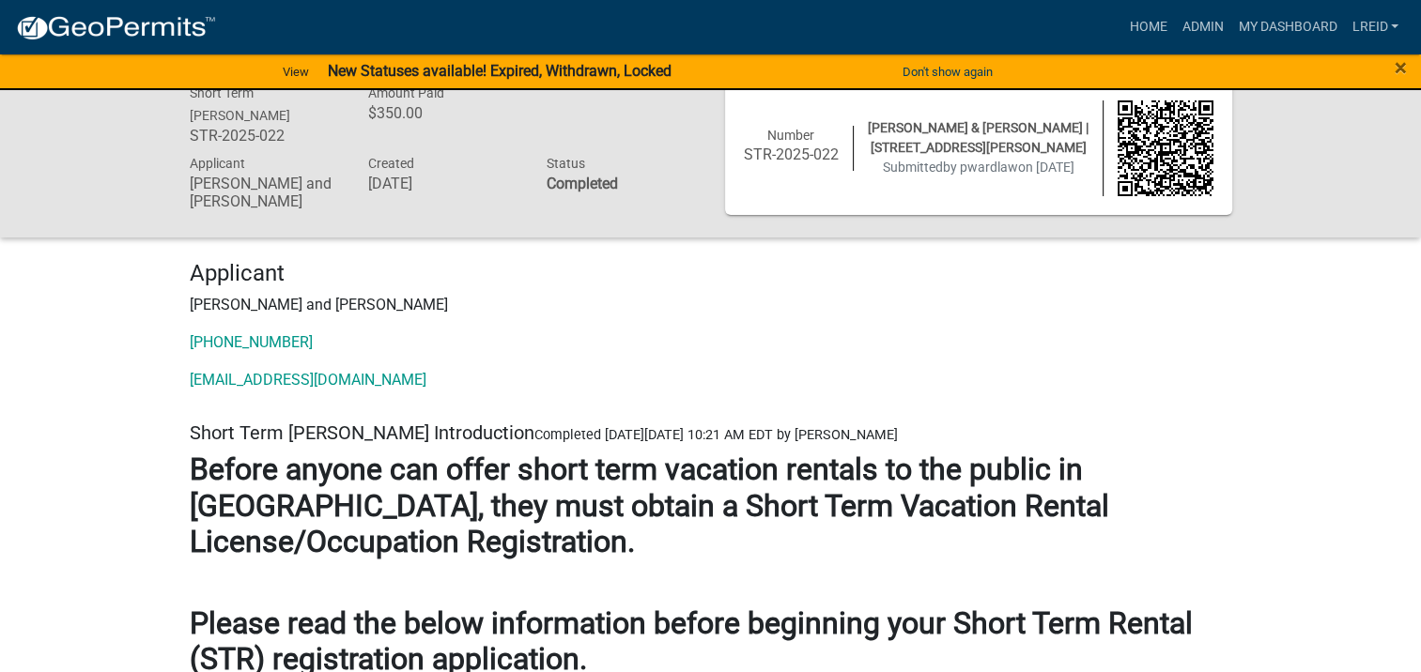
scroll to position [0, 0]
